Goal: Task Accomplishment & Management: Complete application form

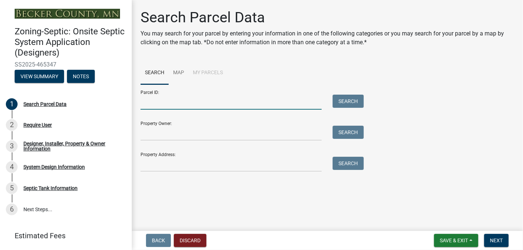
click at [148, 108] on input "Parcel ID:" at bounding box center [230, 102] width 181 height 15
type input "210244007"
click at [342, 100] on button "Search" at bounding box center [347, 101] width 31 height 13
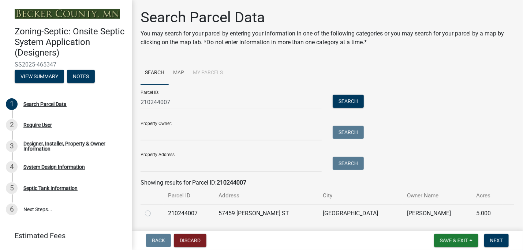
click at [154, 209] on label at bounding box center [154, 209] width 0 height 0
click at [154, 214] on input "radio" at bounding box center [156, 211] width 5 height 5
radio input "true"
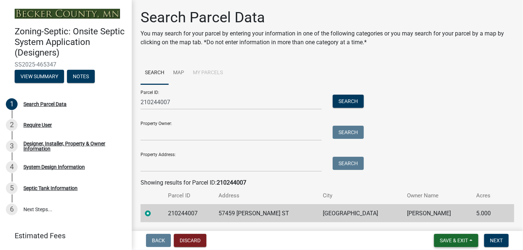
click at [455, 240] on span "Save & Exit" at bounding box center [454, 241] width 28 height 6
click at [0, 0] on button "Save & Exit" at bounding box center [0, 0] width 0 height 0
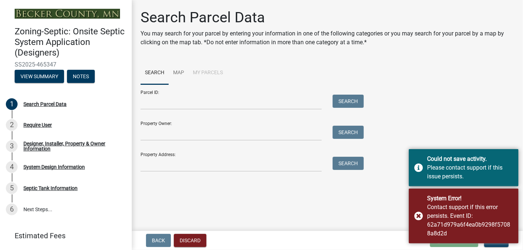
click at [392, 242] on div "Back Discard Loading... Save Save & Exit Next" at bounding box center [327, 240] width 379 height 13
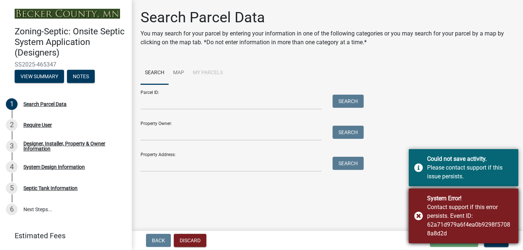
click at [418, 215] on div "System Error! Contact support if this error persists. Event ID: 62a71d979a6f4ea…" at bounding box center [463, 216] width 110 height 55
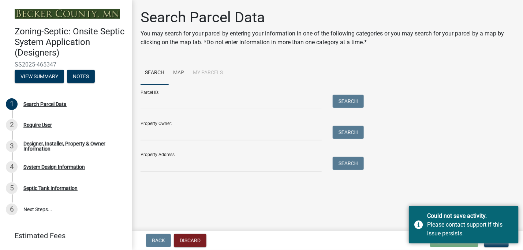
click at [392, 234] on div "Back Discard Loading... Save Save & Exit Next" at bounding box center [327, 240] width 379 height 13
click at [144, 103] on input "Parcel ID:" at bounding box center [230, 102] width 181 height 15
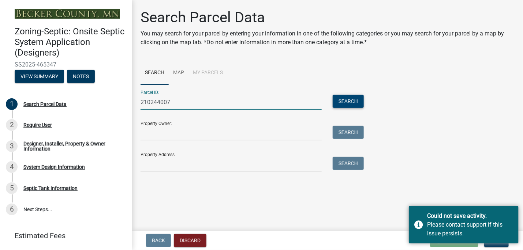
type input "210244007"
click at [335, 101] on button "Search" at bounding box center [347, 101] width 31 height 13
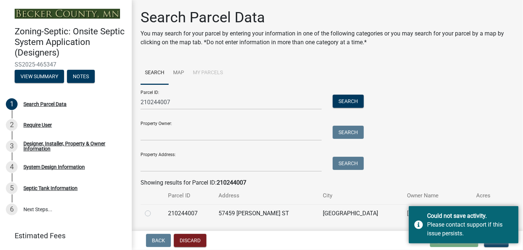
click at [154, 209] on label at bounding box center [154, 209] width 0 height 0
click at [154, 214] on input "radio" at bounding box center [156, 211] width 5 height 5
radio input "true"
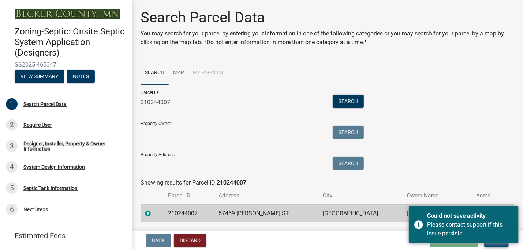
click at [501, 245] on button "Next" at bounding box center [496, 240] width 25 height 13
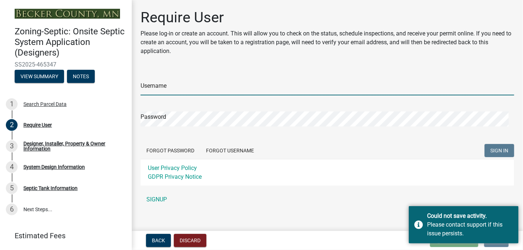
type input "[PERSON_NAME]"
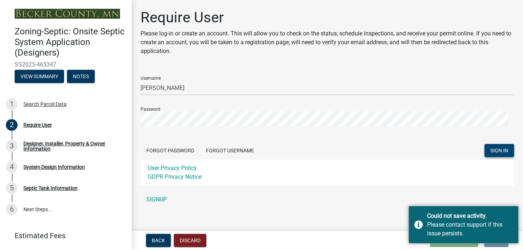
click at [493, 152] on span "SIGN IN" at bounding box center [499, 150] width 18 height 6
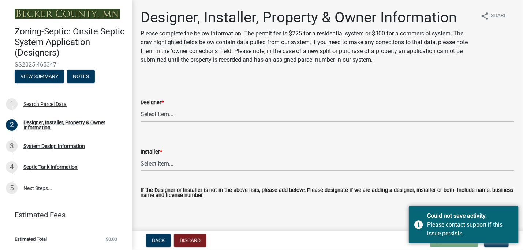
click at [161, 117] on select "Select Item... OTHER – Not listed (please add in next field and we will add to …" at bounding box center [326, 114] width 373 height 15
click at [140, 107] on select "Select Item... OTHER – Not listed (please add in next field and we will add to …" at bounding box center [326, 114] width 373 height 15
select select "994225a7-42e9-466a-829a-7f5d28df1be5"
click at [167, 166] on select "Select Item... OTHER – Not listed (please add in next field and we will add to …" at bounding box center [326, 163] width 373 height 15
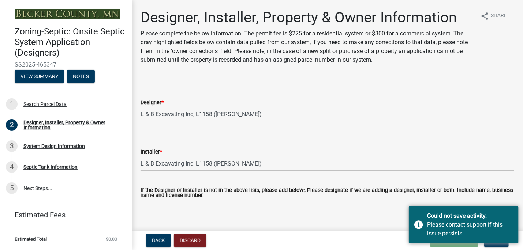
click at [140, 156] on select "Select Item... OTHER – Not listed (please add in next field and we will add to …" at bounding box center [326, 163] width 373 height 15
select select "d79458fe-e67b-42e3-a531-8994083ca76d"
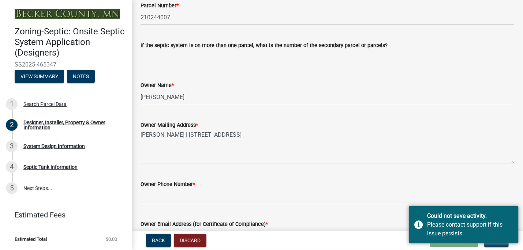
scroll to position [267, 0]
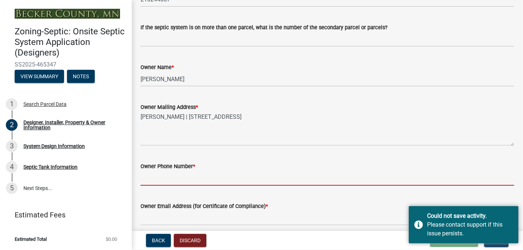
click at [148, 177] on input "Owner Phone Number *" at bounding box center [326, 178] width 373 height 15
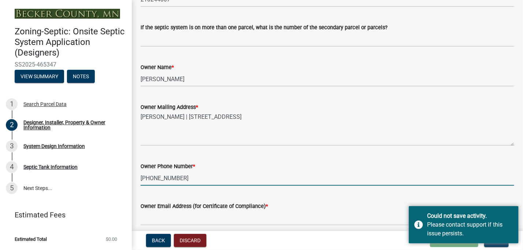
type input "[PHONE_NUMBER]"
click at [140, 219] on div "Owner Email Address (for Certificate of Compliance) *" at bounding box center [327, 209] width 384 height 34
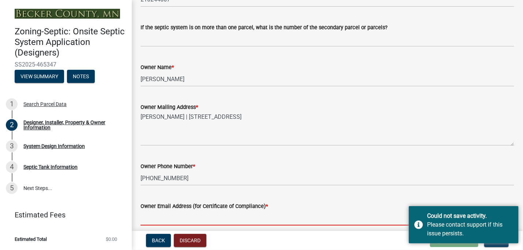
click at [151, 221] on input "Owner Email Address (for Certificate of Compliance) *" at bounding box center [326, 218] width 373 height 15
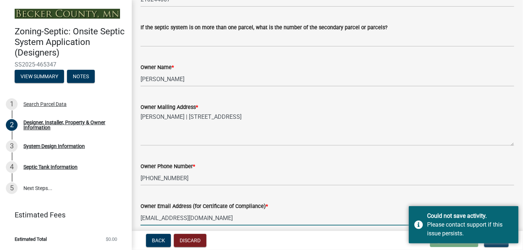
type input "[EMAIL_ADDRESS][DOMAIN_NAME]"
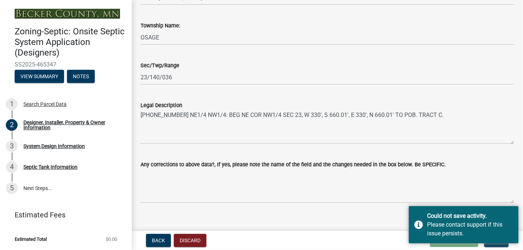
scroll to position [537, 0]
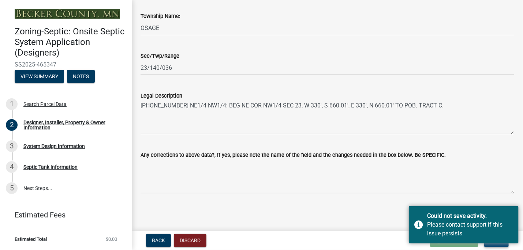
click at [496, 245] on button "Next" at bounding box center [496, 240] width 25 height 13
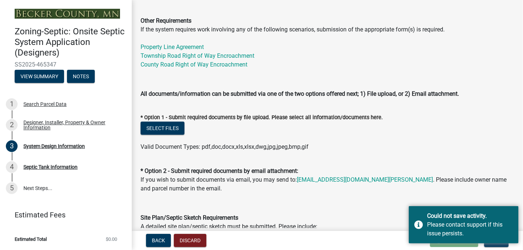
scroll to position [252, 0]
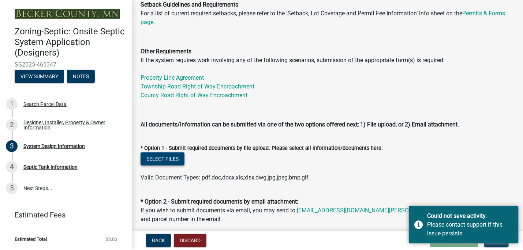
click at [157, 166] on button "Select files" at bounding box center [162, 158] width 44 height 13
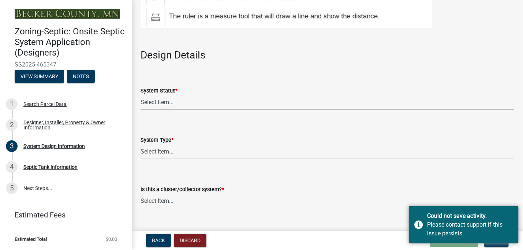
scroll to position [887, 0]
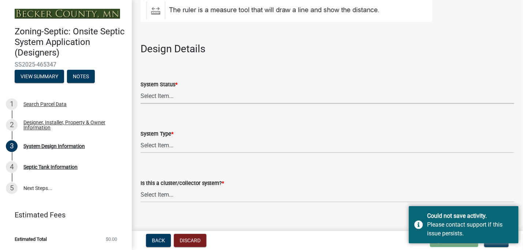
click at [174, 104] on select "Select Item... No Existing System Replacement System Failing System (Cesspool, …" at bounding box center [326, 96] width 373 height 15
click at [140, 97] on select "Select Item... No Existing System Replacement System Failing System (Cesspool, …" at bounding box center [326, 96] width 373 height 15
select select "55497d75-c43f-4635-a730-e0737ce05d56"
click at [169, 153] on select "Select Item... Type I Type II Type III Type IV Type V" at bounding box center [326, 145] width 373 height 15
click at [140, 146] on select "Select Item... Type I Type II Type III Type IV Type V" at bounding box center [326, 145] width 373 height 15
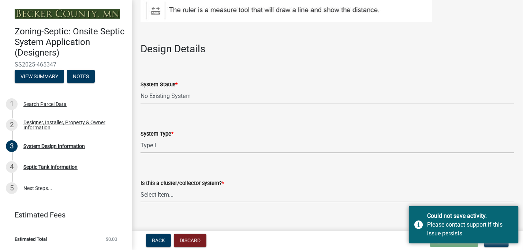
select select "25258e87-3ef9-4f1c-a5f1-75a1d463abfb"
click at [178, 200] on select "Select Item... Yes No" at bounding box center [326, 195] width 373 height 15
click at [140, 196] on select "Select Item... Yes No" at bounding box center [326, 195] width 373 height 15
select select "011fbff4-a41d-4a75-9bd8-71c7e6c69e0d"
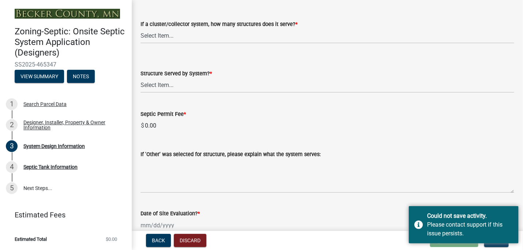
scroll to position [1099, 0]
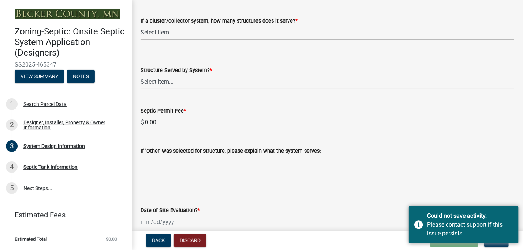
click at [189, 35] on select "Select Item... Not a cluster/collector system 1 2 3 4 5 6 7 8 9 10" at bounding box center [326, 32] width 373 height 15
click at [140, 33] on select "Select Item... Not a cluster/collector system 1 2 3 4 5 6 7 8 9 10" at bounding box center [326, 32] width 373 height 15
select select "85fdfef2-2683-4311-b5d5-5505f6411127"
click at [189, 88] on select "Select Item... Commercial Resort Commercial - Non Resort Other Full-Time Dwelli…" at bounding box center [326, 82] width 373 height 15
click at [140, 83] on select "Select Item... Commercial Resort Commercial - Non Resort Other Full-Time Dwelli…" at bounding box center [326, 82] width 373 height 15
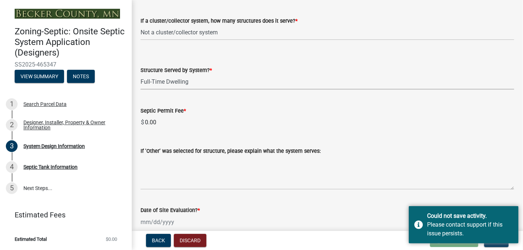
select select "d95a9312-c8a1-4ec7-8581-25dbcf440a1f"
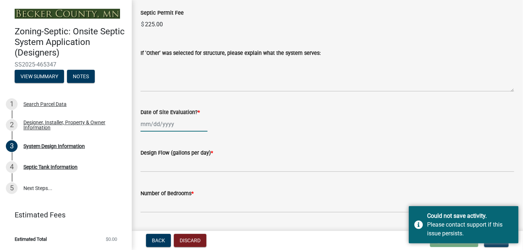
click at [152, 132] on div at bounding box center [173, 124] width 67 height 15
select select "8"
select select "2025"
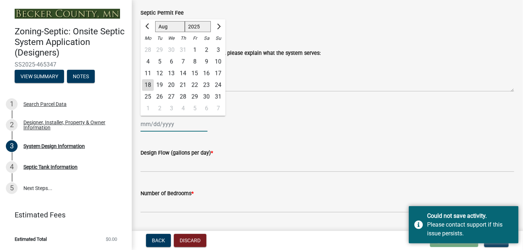
click at [167, 132] on input "Date of Site Evaluation? *" at bounding box center [173, 124] width 67 height 15
type input "1"
type input "[DATE]"
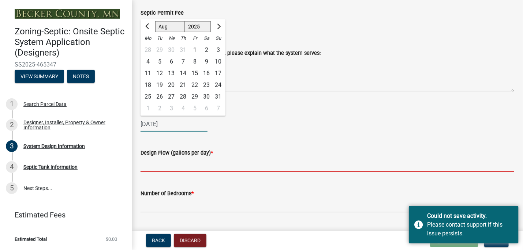
click at [160, 170] on input "text" at bounding box center [326, 164] width 373 height 15
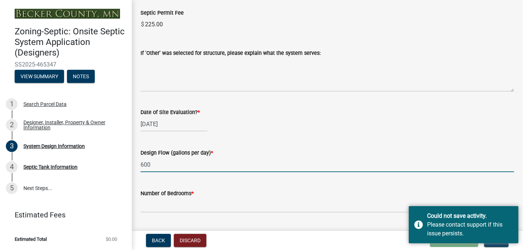
type input "600"
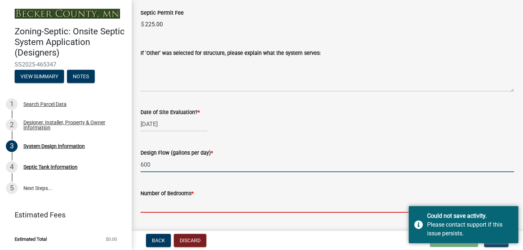
click at [162, 213] on input "Number of Bedrooms *" at bounding box center [326, 205] width 373 height 15
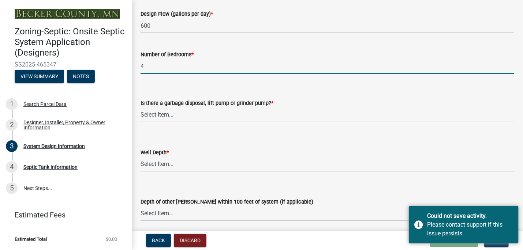
scroll to position [1339, 0]
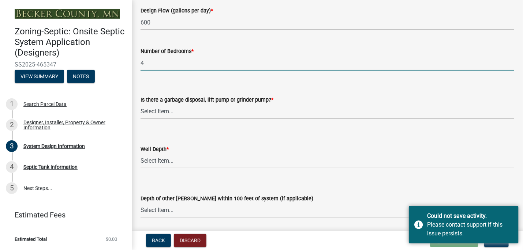
type input "4"
click at [180, 119] on select "Select Item... Yes No" at bounding box center [326, 111] width 373 height 15
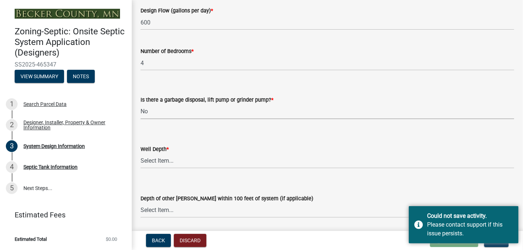
click at [140, 112] on select "Select Item... Yes No" at bounding box center [326, 111] width 373 height 15
select select "ba735beb-519e-40f0-ae20-62d65fc4c46b"
click at [175, 169] on select "Select Item... Deep Well Shallow Well Well not yet installed - To be drilled No…" at bounding box center [326, 161] width 373 height 15
click at [140, 162] on select "Select Item... Deep Well Shallow Well Well not yet installed - To be drilled No…" at bounding box center [326, 161] width 373 height 15
select select "ef698bf5-6172-44c1-9ffb-522c07469aed"
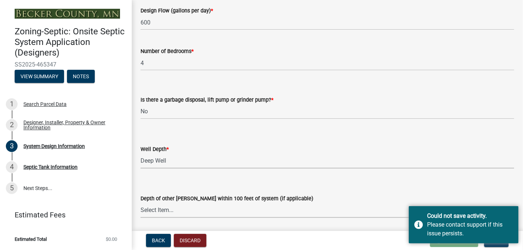
click at [187, 217] on select "Select Item... Deep Well Shallow Well No other [PERSON_NAME]" at bounding box center [326, 210] width 373 height 15
click at [140, 211] on select "Select Item... Deep Well Shallow Well No other [PERSON_NAME]" at bounding box center [326, 210] width 373 height 15
select select "384fc250-a67e-4e5e-a6e0-19116deb63e7"
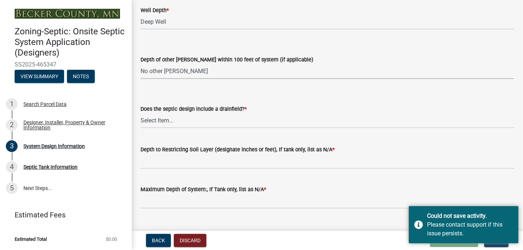
scroll to position [1481, 0]
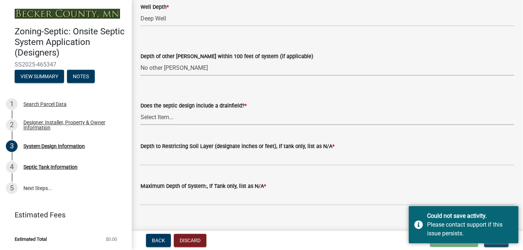
click at [193, 120] on select "Select Item... Yes No Existing - COC must by submitted" at bounding box center [326, 117] width 373 height 15
click at [140, 118] on select "Select Item... Yes No Existing - COC must by submitted" at bounding box center [326, 117] width 373 height 15
select select "a0c59fcd-b61c-4c3a-90a8-e70849750c47"
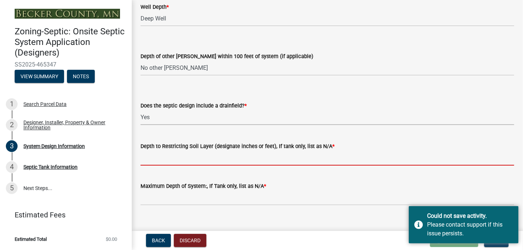
click at [185, 165] on input "Depth to Restricting Soil Layer (designate inches or feet), If tank only, list …" at bounding box center [326, 158] width 373 height 15
type input "84"+"
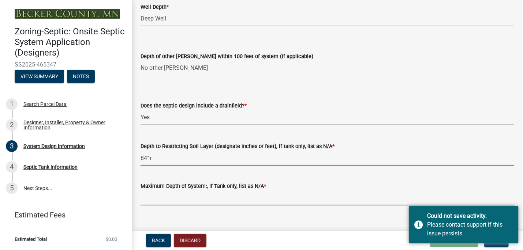
click at [158, 205] on input "Maximum Depth of System:, If Tank only, list as N/A *" at bounding box center [326, 198] width 373 height 15
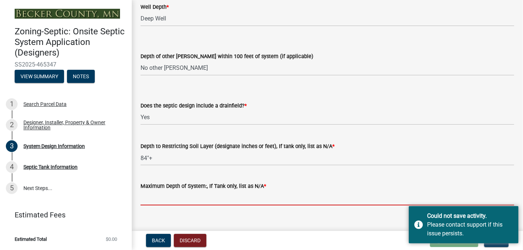
type input "48""
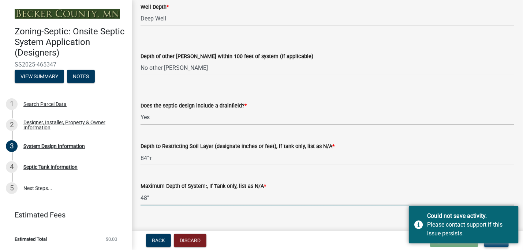
click at [505, 244] on button "Next" at bounding box center [496, 240] width 25 height 13
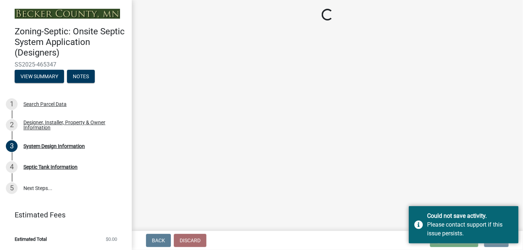
scroll to position [0, 0]
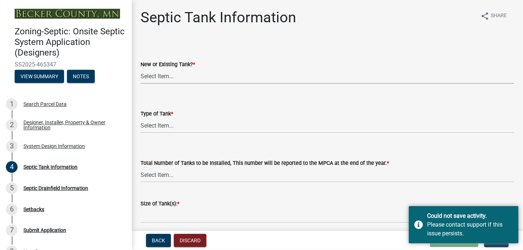
click at [155, 76] on select "Select Item... New Existing Both -New and Existing Tank" at bounding box center [326, 76] width 373 height 15
click at [140, 69] on select "Select Item... New Existing Both -New and Existing Tank" at bounding box center [326, 76] width 373 height 15
select select "f9fbe67c-c1cf-4a63-8ad4-799ce56b7f21"
click at [150, 125] on select "Select Item... Single Septic Tank Compartmented Tank Single Tank plus Compartme…" at bounding box center [326, 125] width 373 height 15
click at [140, 118] on select "Select Item... Single Septic Tank Compartmented Tank Single Tank plus Compartme…" at bounding box center [326, 125] width 373 height 15
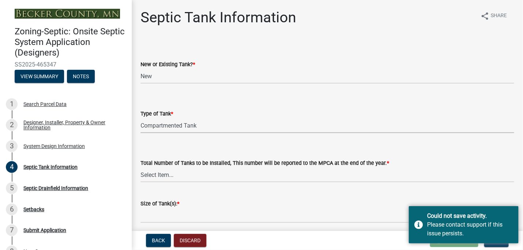
select select "8af00ff6-ccdf-43a1-aa9f-9d195177e029"
click at [161, 178] on select "Select Item... 0 1 2 3 4" at bounding box center [326, 174] width 373 height 15
click at [140, 167] on select "Select Item... 0 1 2 3 4" at bounding box center [326, 174] width 373 height 15
select select "52556460-45fa-4026-a6c2-c70bb0823cb5"
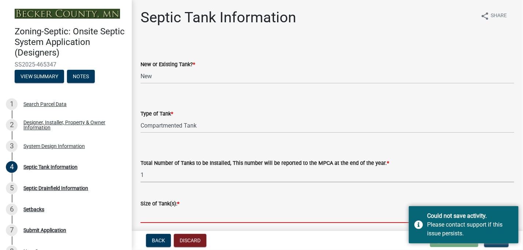
click at [155, 216] on input "Size of Tank(s): *" at bounding box center [326, 215] width 373 height 15
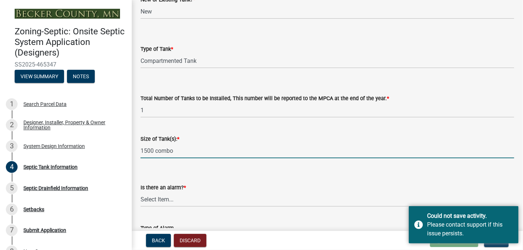
scroll to position [89, 0]
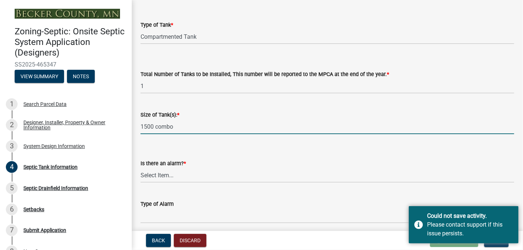
type input "1500 combo"
click at [163, 174] on select "Select Item... Yes No" at bounding box center [326, 175] width 373 height 15
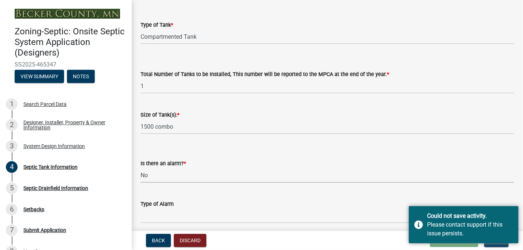
click at [140, 168] on select "Select Item... Yes No" at bounding box center [326, 175] width 373 height 15
select select "16f08e72-e833-4cd6-9035-d5a26ecbf3c9"
drag, startPoint x: 163, startPoint y: 213, endPoint x: 284, endPoint y: 180, distance: 125.3
click at [284, 180] on wm-data-entity-input-list "New or Existing Tank? * Select Item... New Existing Both -New and Existing Tank…" at bounding box center [326, 200] width 373 height 496
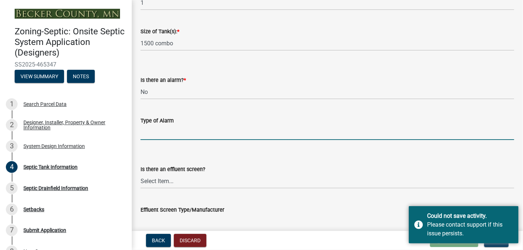
scroll to position [176, 0]
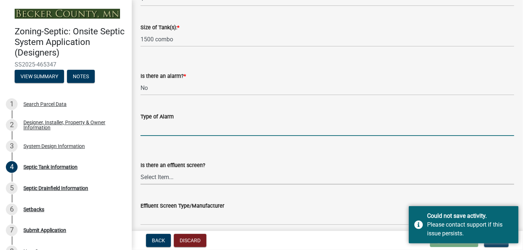
click at [181, 175] on select "Select Item... Yes No" at bounding box center [326, 177] width 373 height 15
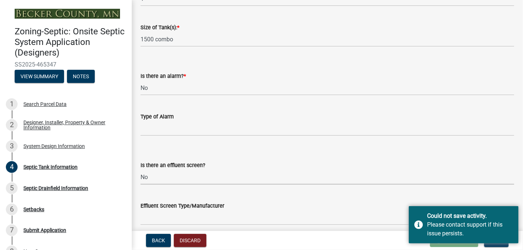
click at [140, 170] on select "Select Item... Yes No" at bounding box center [326, 177] width 373 height 15
select select "a956bcdf-8f12-4f61-bfc1-a6e229dc0595"
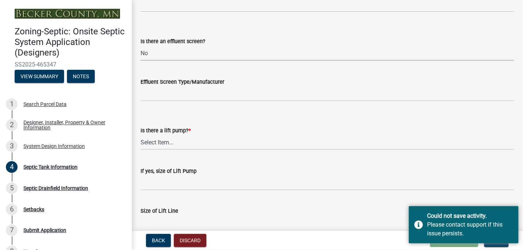
scroll to position [301, 0]
click at [154, 143] on select "Select Item... Yes No" at bounding box center [326, 141] width 373 height 15
click at [140, 134] on select "Select Item... Yes No" at bounding box center [326, 141] width 373 height 15
select select "ba43cfd8-3223-4e93-a41d-8bc71aa45820"
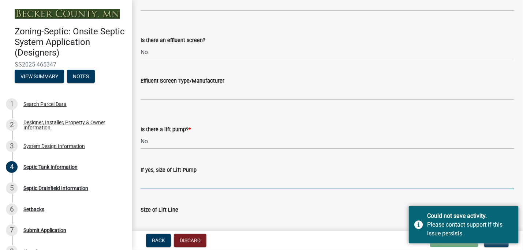
click at [151, 176] on input "If yes, size of Lift Pump" at bounding box center [326, 181] width 373 height 15
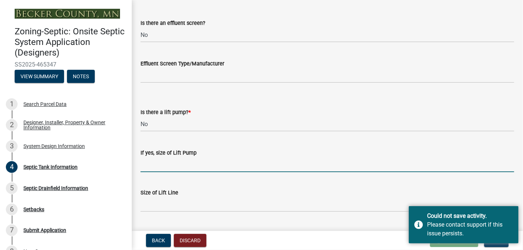
scroll to position [336, 0]
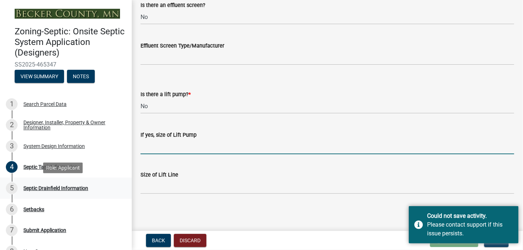
click at [79, 188] on div "Septic Drainfield Information" at bounding box center [55, 188] width 65 height 5
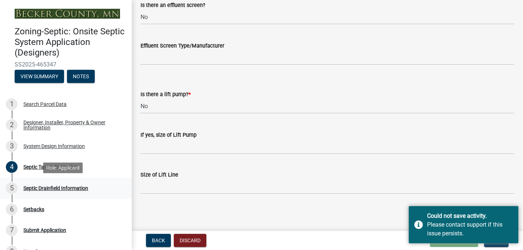
click at [50, 187] on div "Septic Drainfield Information" at bounding box center [55, 188] width 65 height 5
click at [498, 244] on button "Next" at bounding box center [496, 240] width 25 height 13
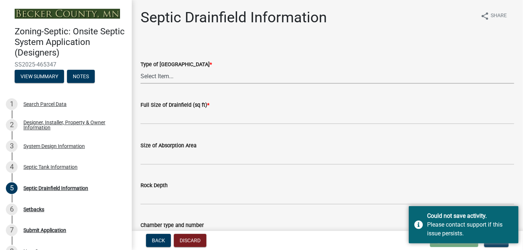
click at [148, 78] on select "Select Item... Chamber Trench Rock Trench Gravelless Mound Pressure Bed Seepage…" at bounding box center [326, 76] width 373 height 15
click at [140, 69] on select "Select Item... Chamber Trench Rock Trench Gravelless Mound Pressure Bed Seepage…" at bounding box center [326, 76] width 373 height 15
select select "aff5a67c-96fc-4cda-a582-7f2b3a4cd22a"
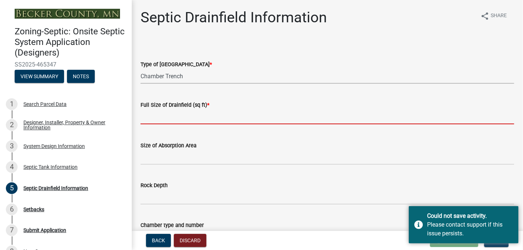
click at [153, 115] on input "text" at bounding box center [326, 116] width 373 height 15
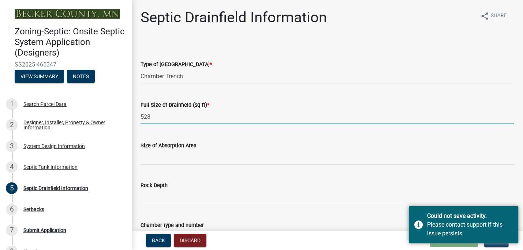
type input "528"
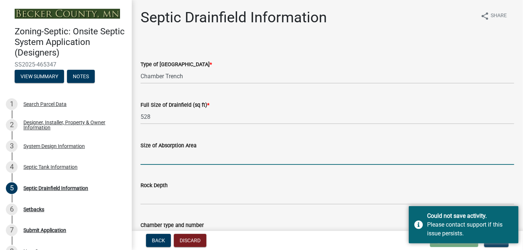
click at [148, 156] on input "Size of Absorption Area" at bounding box center [326, 157] width 373 height 15
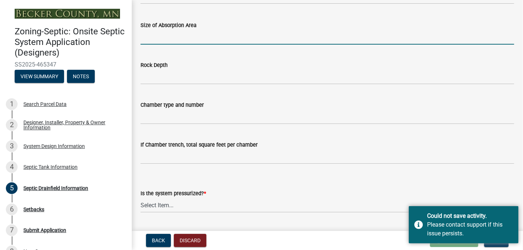
scroll to position [121, 0]
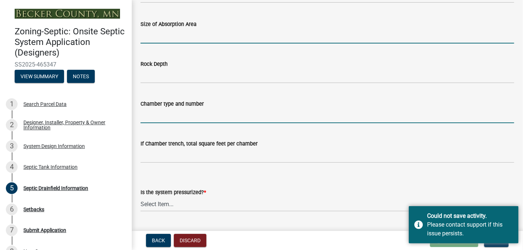
click at [148, 111] on input "Chamber type and number" at bounding box center [326, 115] width 373 height 15
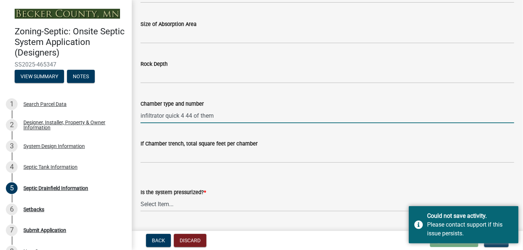
type input "infiltrator quick 4 44 of them"
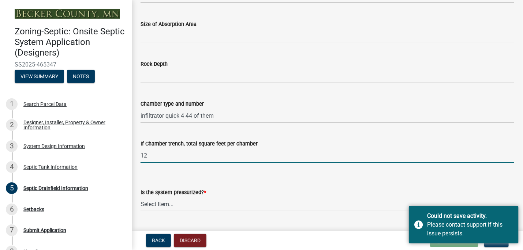
type input "12"
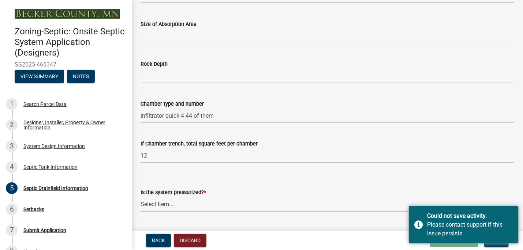
click at [152, 203] on select "Select Item... Yes No" at bounding box center [326, 204] width 373 height 15
click at [140, 197] on select "Select Item... Yes No" at bounding box center [326, 204] width 373 height 15
select select "8e987edc-9e69-430b-9b11-ad589d3299ec"
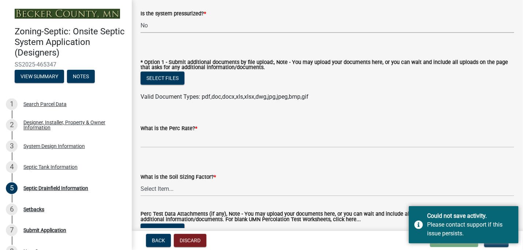
scroll to position [304, 0]
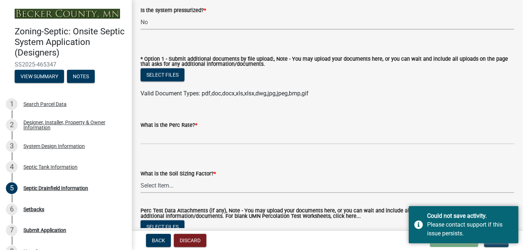
click at [177, 185] on select "Select Item... 0.00 0.24 0.45 0.50 0.60 0.78 .83 1.27 1.67" at bounding box center [326, 185] width 373 height 15
click at [140, 178] on select "Select Item... 0.00 0.24 0.45 0.50 0.60 0.78 .83 1.27 1.67" at bounding box center [326, 185] width 373 height 15
select select "dac4ac35-55b4-499a-b025-a1e3fbf96bb4"
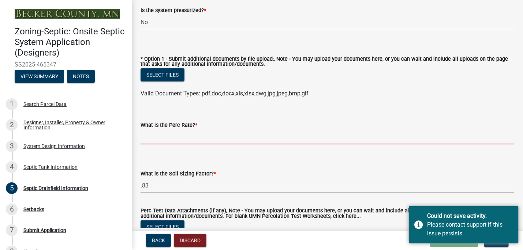
click at [147, 136] on input "What is the Perc Rate? *" at bounding box center [326, 136] width 373 height 15
type input ".1-5"
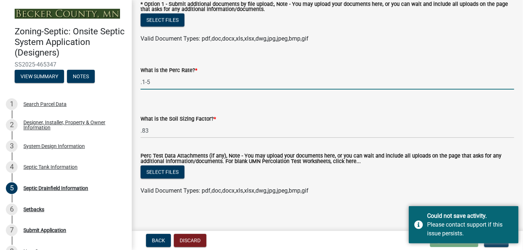
scroll to position [361, 0]
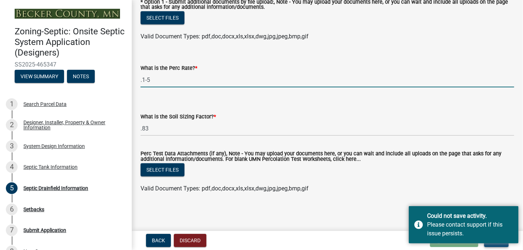
click at [502, 246] on button "Next" at bounding box center [496, 240] width 25 height 13
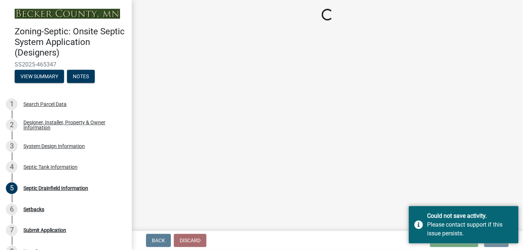
scroll to position [0, 0]
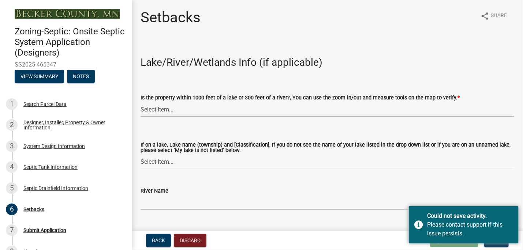
click at [177, 110] on select "Select Item... Yes No" at bounding box center [326, 109] width 373 height 15
click at [140, 102] on select "Select Item... Yes No" at bounding box center [326, 109] width 373 height 15
select select "479aafb6-b6e6-4f54-9b3a-e9d3c09fb6b0"
click at [181, 158] on select "Select Item... [GEOGRAPHIC_DATA] is not listed below [GEOGRAPHIC_DATA] ([GEOGRA…" at bounding box center [326, 162] width 373 height 15
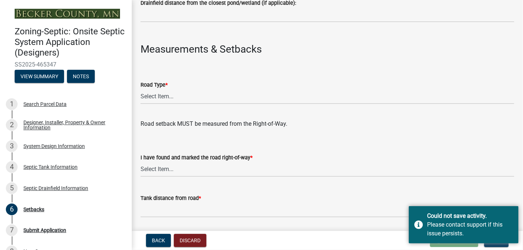
scroll to position [406, 0]
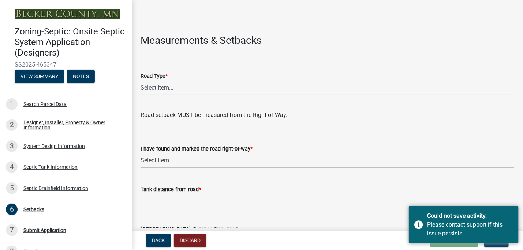
click at [182, 87] on select "Select Item... State County Public / Township Private Easement [GEOGRAPHIC_DATA]" at bounding box center [326, 87] width 373 height 15
click at [140, 80] on select "Select Item... State County Public / Township Private Easement [GEOGRAPHIC_DATA]" at bounding box center [326, 87] width 373 height 15
select select "21af9b93-f494-48c6-91ae-235d36c6c939"
click at [177, 162] on select "Select Item... Yes No" at bounding box center [326, 160] width 373 height 15
click at [140, 153] on select "Select Item... Yes No" at bounding box center [326, 160] width 373 height 15
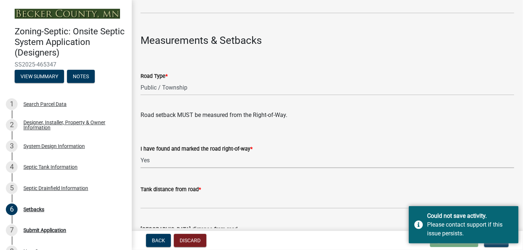
select select "a3ce498e-f8b1-44e2-889e-c4968ac74b5a"
click at [159, 196] on input "Tank distance from road *" at bounding box center [326, 201] width 373 height 15
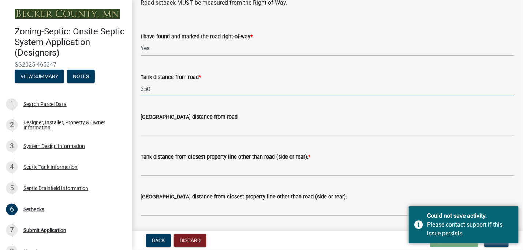
scroll to position [525, 0]
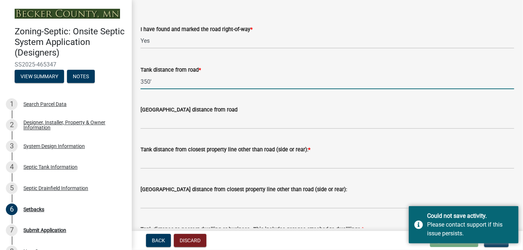
type input "350'"
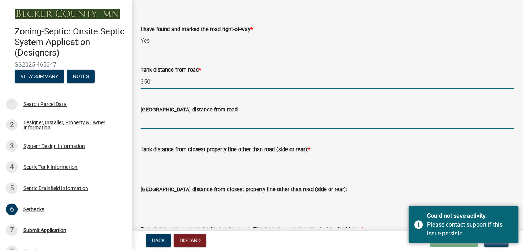
click at [158, 118] on input "[GEOGRAPHIC_DATA] distance from road" at bounding box center [326, 121] width 373 height 15
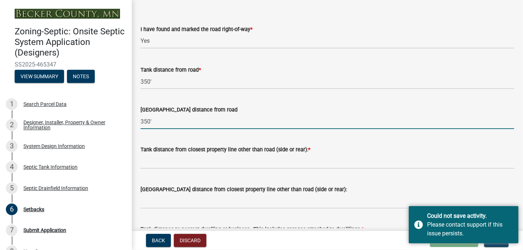
type input "350'"
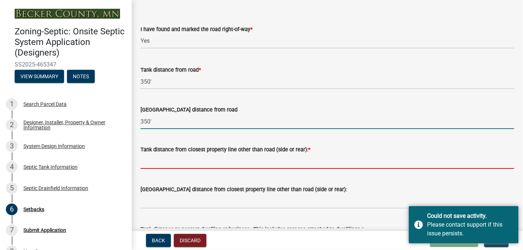
click at [152, 159] on input "Tank distance from closest property line other than road (side or rear): *" at bounding box center [326, 161] width 373 height 15
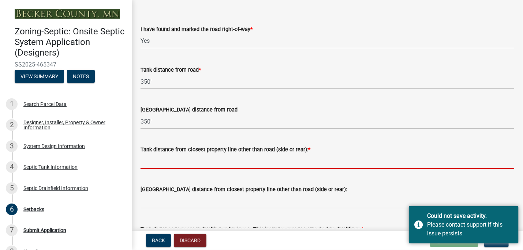
type input "100'+"
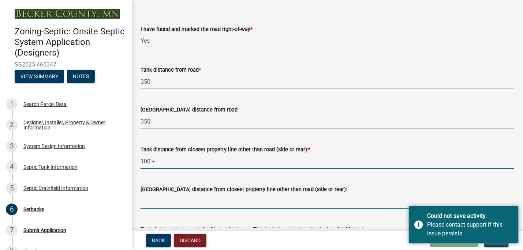
click at [162, 197] on input "[GEOGRAPHIC_DATA] distance from closest property line other than road (side or …" at bounding box center [326, 201] width 373 height 15
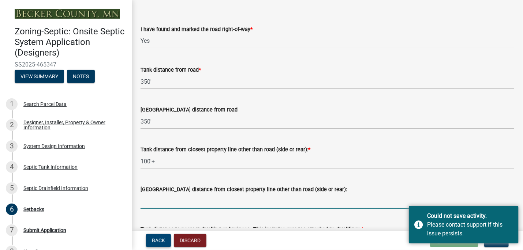
type input "100'+"
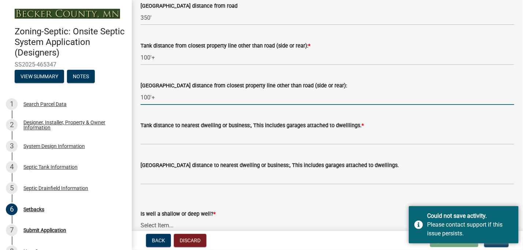
scroll to position [631, 0]
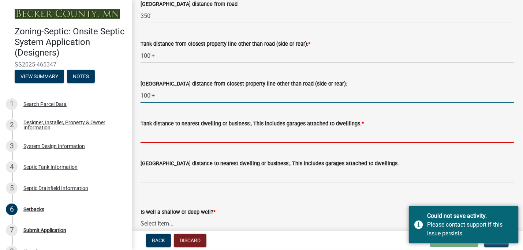
click at [144, 134] on input "Tank distance to nearest dwelling or business:, This includes garages attached …" at bounding box center [326, 135] width 373 height 15
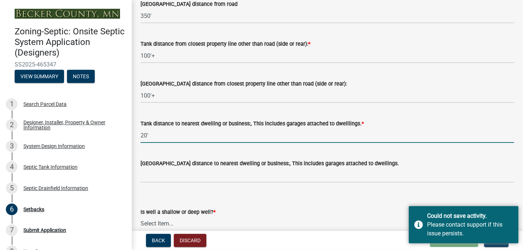
type input "20'"
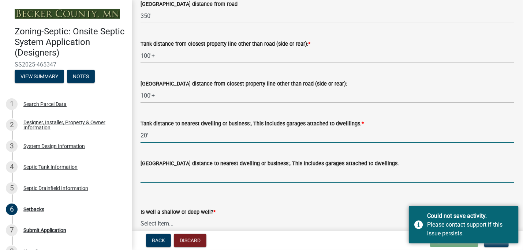
click at [146, 176] on input "[GEOGRAPHIC_DATA] distance to nearest dwelling or business:, This includes gara…" at bounding box center [326, 175] width 373 height 15
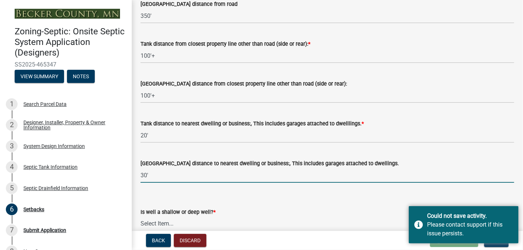
type input "30'"
click at [176, 223] on select "Select Item... Deep Well Shallow Well No Well - Connected or to be connected to…" at bounding box center [326, 223] width 373 height 15
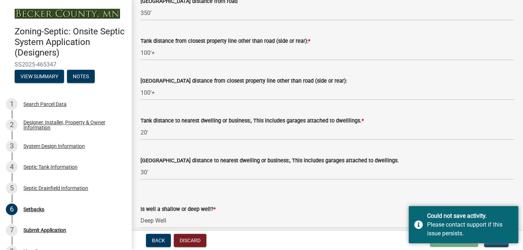
click at [140, 214] on select "Select Item... Deep Well Shallow Well No Well - Connected or to be connected to…" at bounding box center [326, 221] width 373 height 15
select select "cf78f1da-f066-4305-88a2-864abad1fa52"
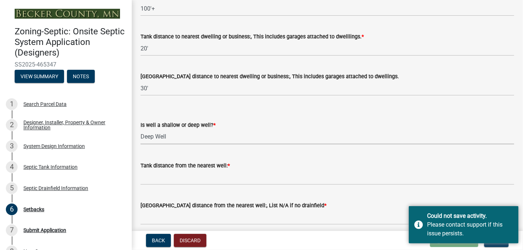
scroll to position [719, 0]
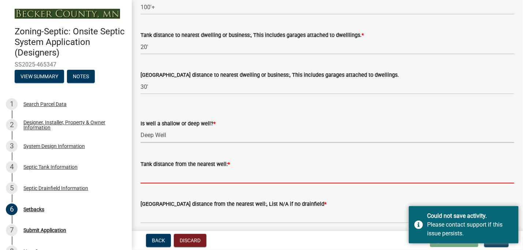
click at [162, 178] on input "Tank distance from the nearest well: *" at bounding box center [326, 176] width 373 height 15
type input "50'+"
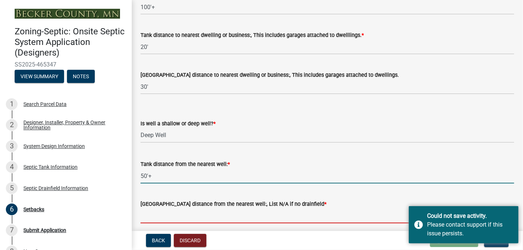
click at [170, 211] on input "[GEOGRAPHIC_DATA] distance from the nearest well:, List N/A if no drainfield *" at bounding box center [326, 215] width 373 height 15
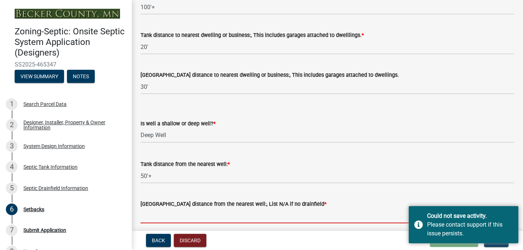
drag, startPoint x: 170, startPoint y: 211, endPoint x: 166, endPoint y: 198, distance: 13.9
click at [166, 198] on div "[GEOGRAPHIC_DATA] distance from the nearest well:, List N/A if no drainfield *" at bounding box center [326, 206] width 373 height 34
type input "50'+"
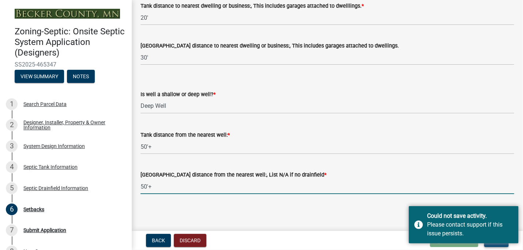
click at [499, 244] on button "Next" at bounding box center [496, 240] width 25 height 13
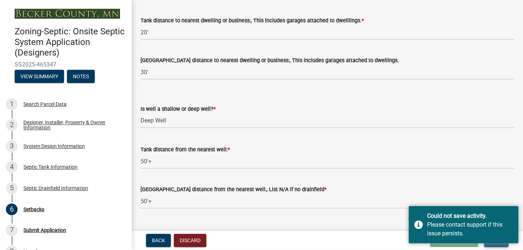
scroll to position [763, 0]
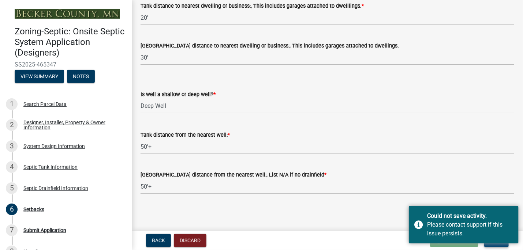
click at [494, 246] on button "Next" at bounding box center [496, 240] width 25 height 13
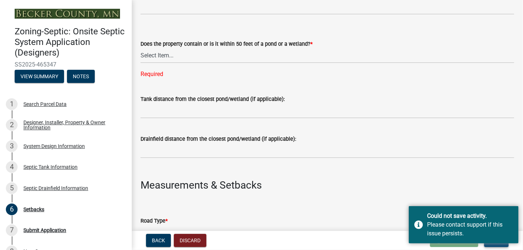
scroll to position [272, 0]
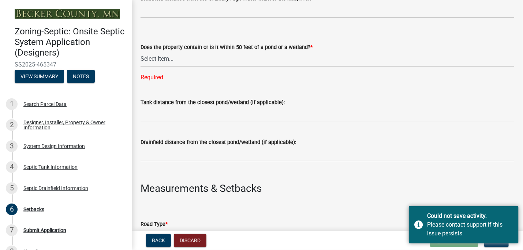
click at [178, 60] on select "Select Item... Yes No" at bounding box center [326, 59] width 373 height 15
click at [140, 52] on select "Select Item... Yes No" at bounding box center [326, 59] width 373 height 15
select select "23044af5-43bb-4cf5-8aef-2716db2ce5fc"
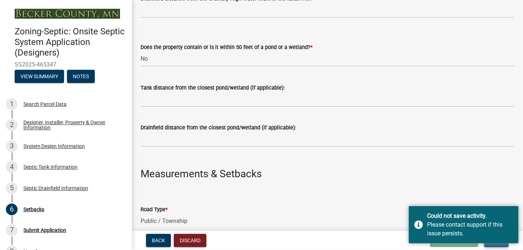
click at [496, 244] on button "Next" at bounding box center [496, 240] width 25 height 13
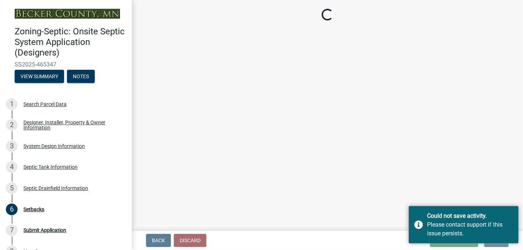
scroll to position [0, 0]
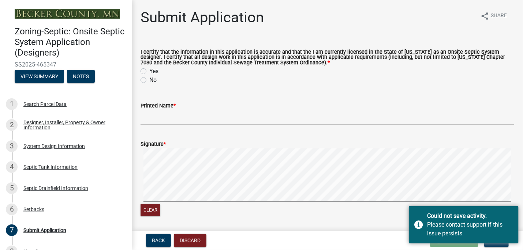
click at [149, 71] on label "Yes" at bounding box center [153, 71] width 9 height 9
click at [149, 71] on input "Yes" at bounding box center [151, 69] width 5 height 5
radio input "true"
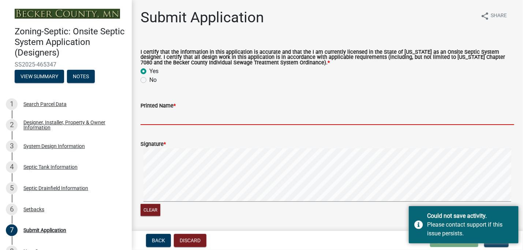
click at [145, 114] on input "Printed Name *" at bounding box center [326, 117] width 373 height 15
type input "[PERSON_NAME]"
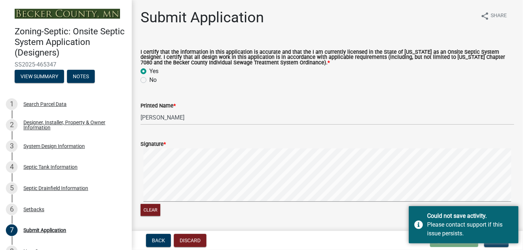
click at [173, 144] on div "Signature *" at bounding box center [326, 144] width 373 height 9
click at [431, 135] on form "Signature * Clear" at bounding box center [326, 174] width 373 height 87
click at [491, 244] on button "Next" at bounding box center [496, 240] width 25 height 13
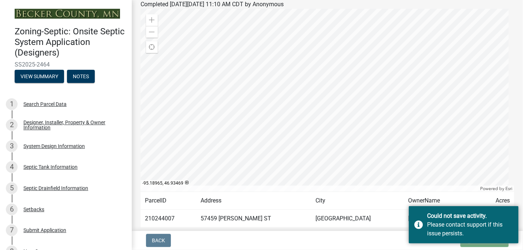
scroll to position [144, 0]
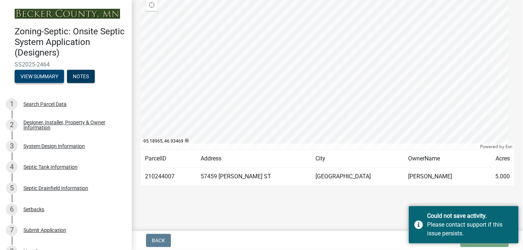
click at [46, 76] on button "View Summary" at bounding box center [39, 76] width 49 height 13
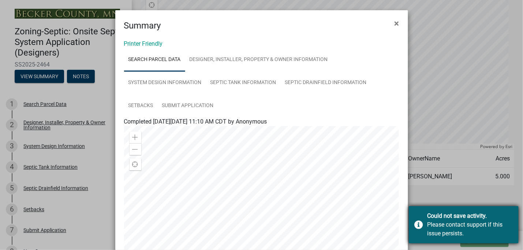
click at [496, 234] on div "Please contact support if this issue persists." at bounding box center [470, 230] width 86 height 18
